Goal: Navigation & Orientation: Find specific page/section

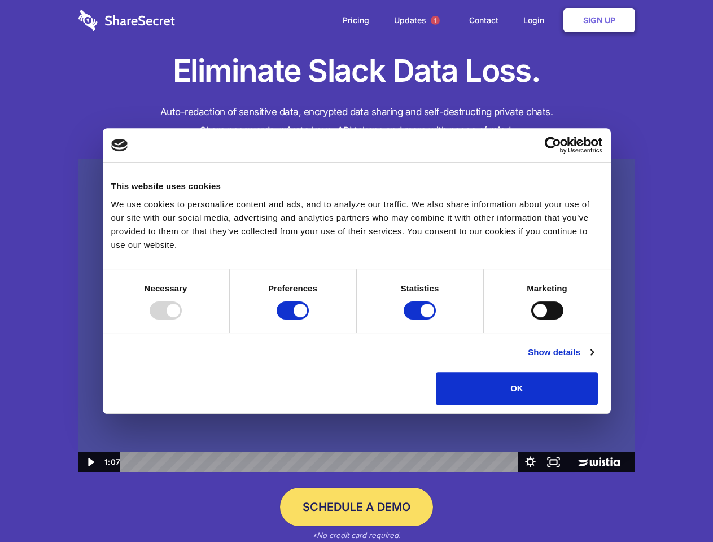
click at [356, 271] on img at bounding box center [356, 315] width 557 height 313
click at [182, 320] on div at bounding box center [166, 311] width 32 height 18
click at [309, 320] on input "Preferences" at bounding box center [293, 311] width 32 height 18
checkbox input "false"
click at [421, 320] on input "Statistics" at bounding box center [420, 311] width 32 height 18
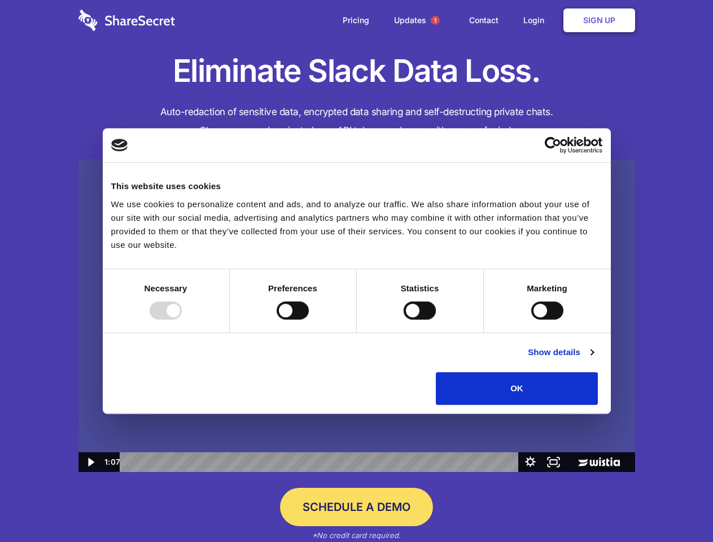
checkbox input "false"
click at [531, 320] on input "Marketing" at bounding box center [547, 311] width 32 height 18
checkbox input "true"
click at [593, 359] on link "Show details" at bounding box center [560, 353] width 65 height 14
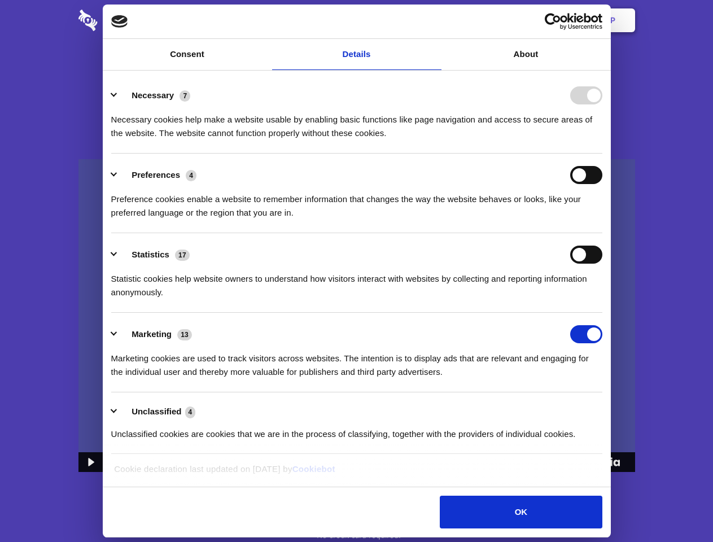
click at [608, 409] on ul "Necessary 7 Necessary cookies help make a website usable by enabling basic func…" at bounding box center [357, 264] width 502 height 381
click at [435, 20] on span "1" at bounding box center [435, 20] width 9 height 9
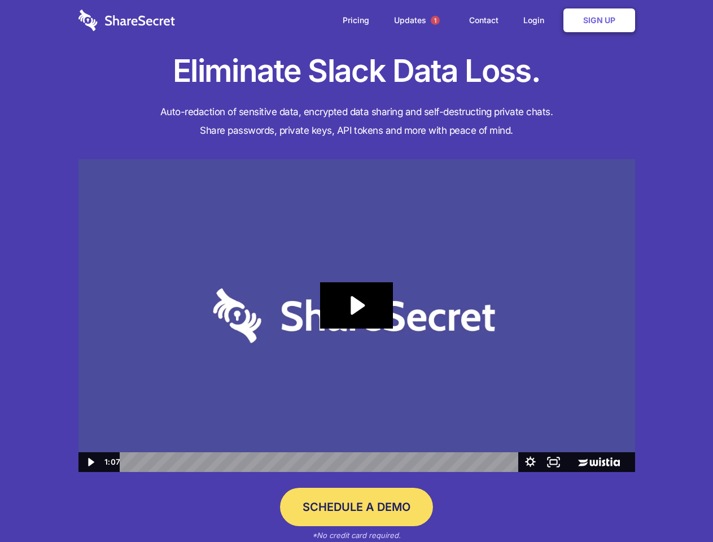
click at [357, 316] on icon "Play Video: Sharesecret Slack Extension" at bounding box center [356, 305] width 72 height 46
